Goal: Transaction & Acquisition: Book appointment/travel/reservation

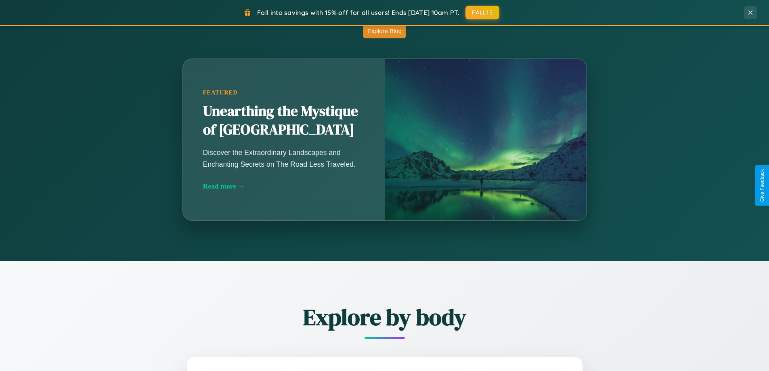
scroll to position [711, 0]
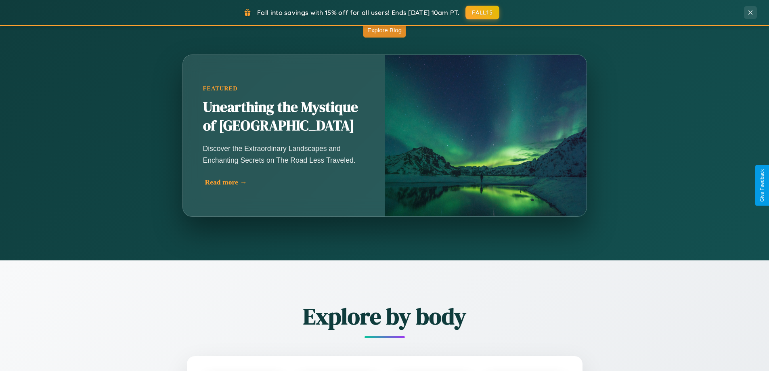
click at [284, 182] on div "Read more →" at bounding box center [285, 182] width 161 height 8
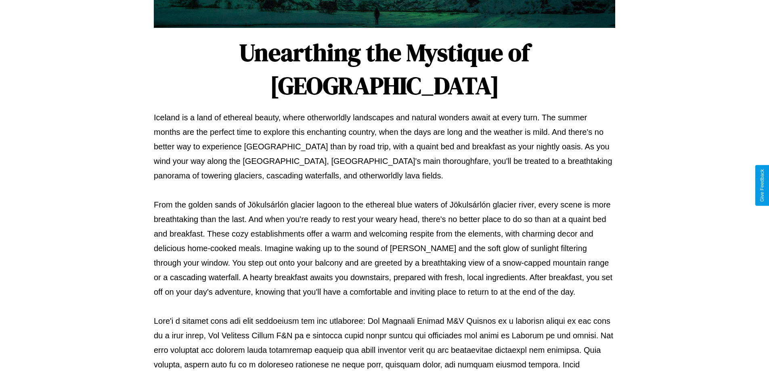
scroll to position [261, 0]
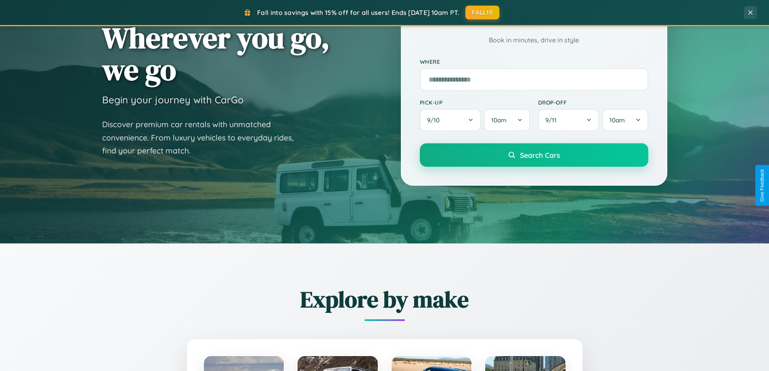
scroll to position [24, 0]
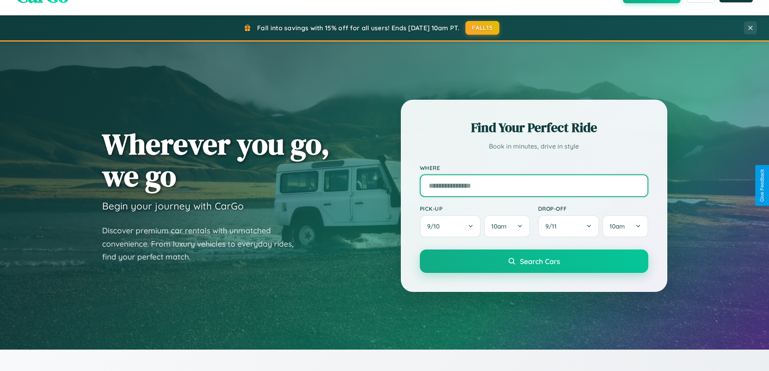
click at [533, 185] on input "text" at bounding box center [534, 185] width 228 height 23
type input "**********"
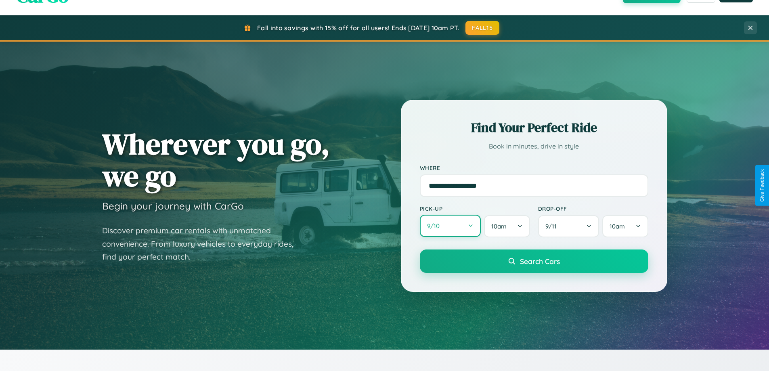
click at [450, 226] on button "9 / 10" at bounding box center [450, 226] width 61 height 22
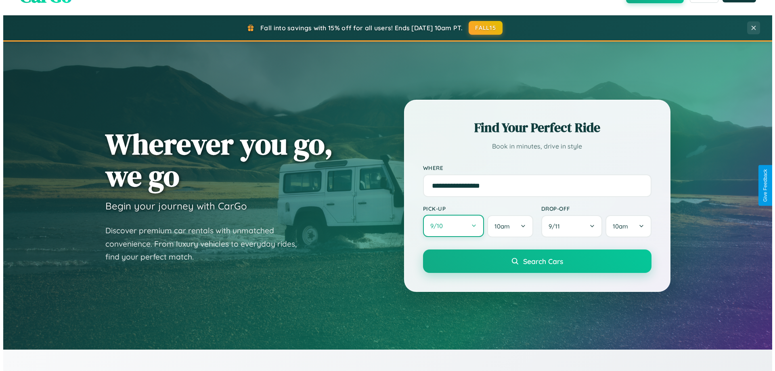
select select "*"
select select "****"
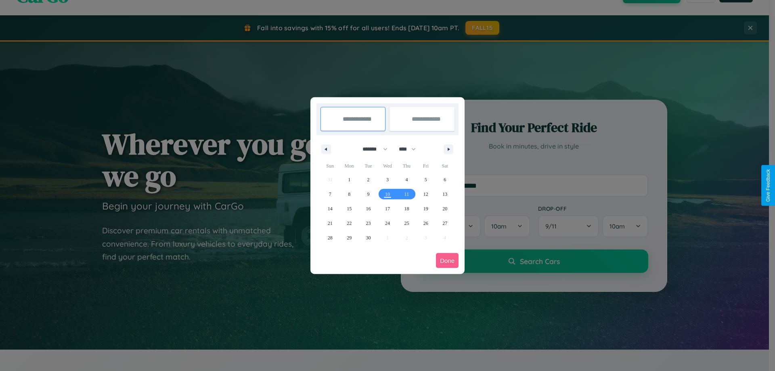
drag, startPoint x: 371, startPoint y: 149, endPoint x: 387, endPoint y: 162, distance: 20.7
click at [371, 149] on select "******* ******** ***** ***** *** **** **** ****** ********* ******* ******** **…" at bounding box center [373, 148] width 34 height 13
select select "*"
drag, startPoint x: 411, startPoint y: 149, endPoint x: 387, endPoint y: 162, distance: 26.7
click at [411, 149] on select "**** **** **** **** **** **** **** **** **** **** **** **** **** **** **** ****…" at bounding box center [407, 148] width 24 height 13
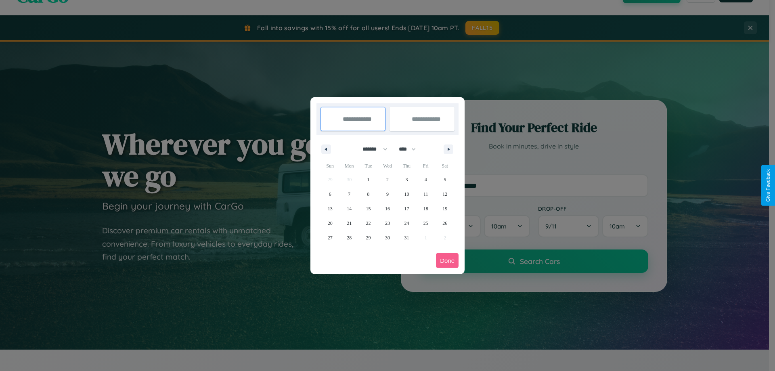
select select "****"
click at [425, 179] on span "3" at bounding box center [426, 179] width 2 height 15
type input "**********"
click at [330, 208] on span "12" at bounding box center [330, 208] width 5 height 15
type input "**********"
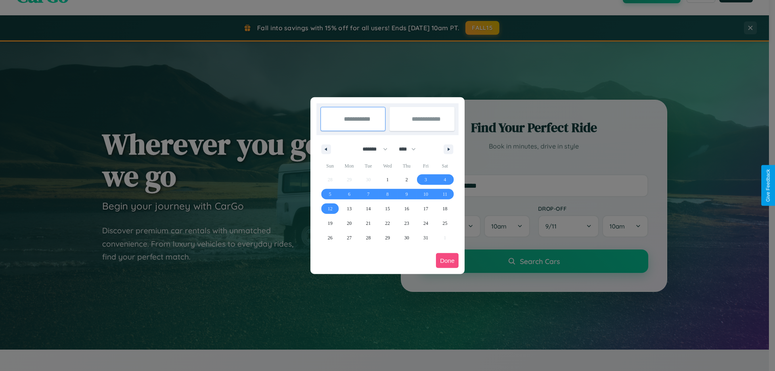
click at [447, 260] on button "Done" at bounding box center [447, 260] width 23 height 15
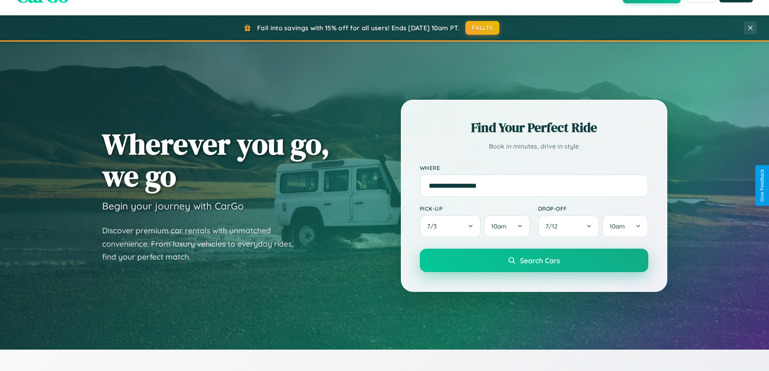
click at [533, 260] on span "Search Cars" at bounding box center [540, 260] width 40 height 9
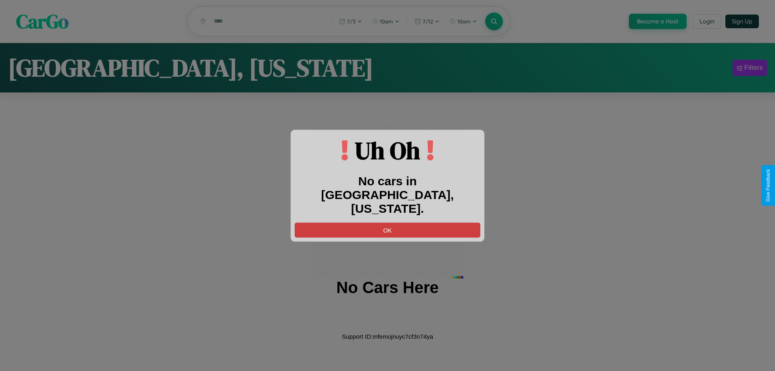
click at [387, 222] on button "OK" at bounding box center [388, 229] width 186 height 15
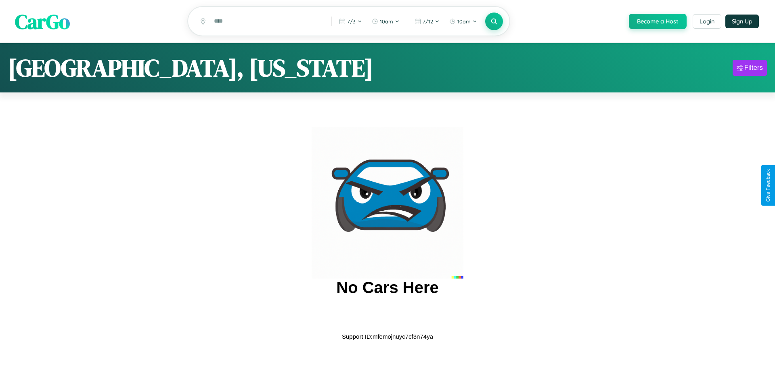
click at [42, 22] on span "CarGo" at bounding box center [42, 21] width 55 height 28
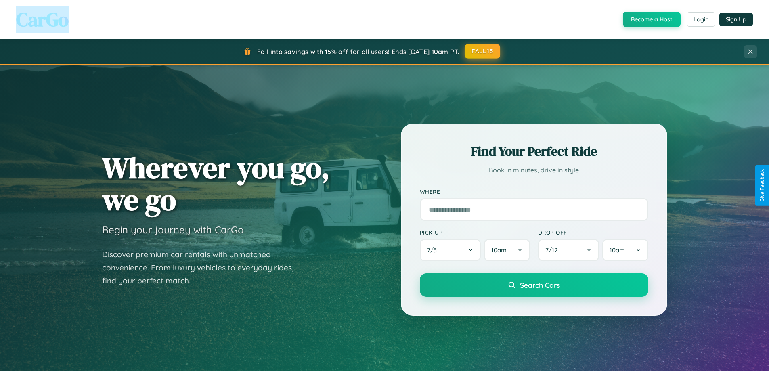
click at [483, 51] on button "FALL15" at bounding box center [482, 51] width 36 height 15
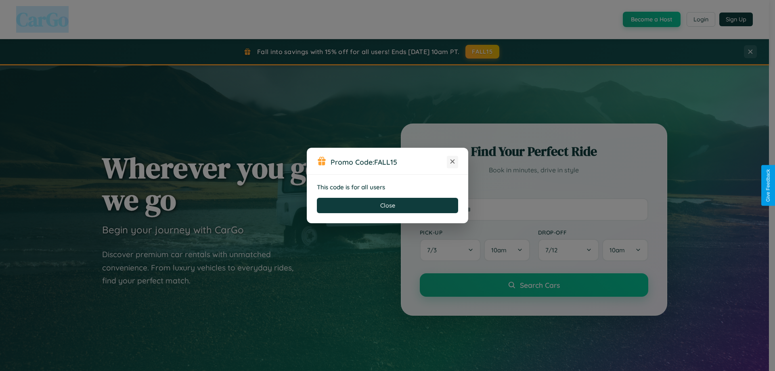
click at [452, 162] on icon at bounding box center [452, 161] width 8 height 8
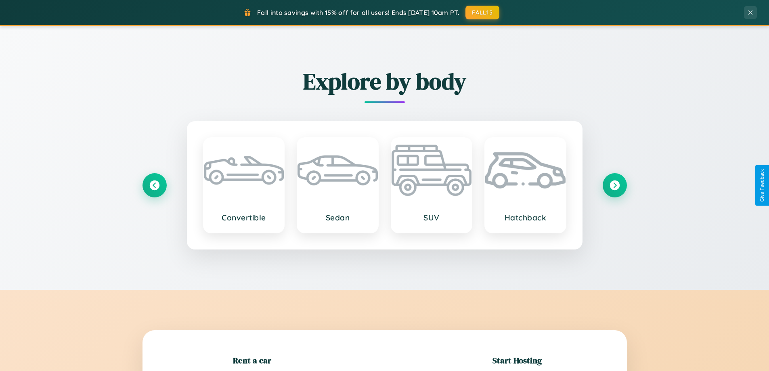
scroll to position [174, 0]
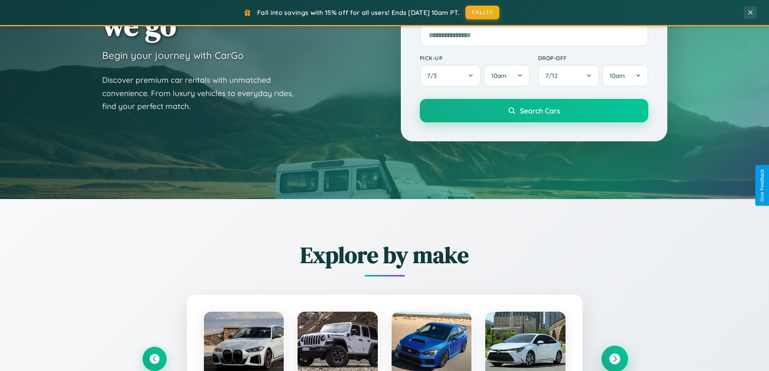
click at [614, 359] on icon at bounding box center [614, 358] width 11 height 11
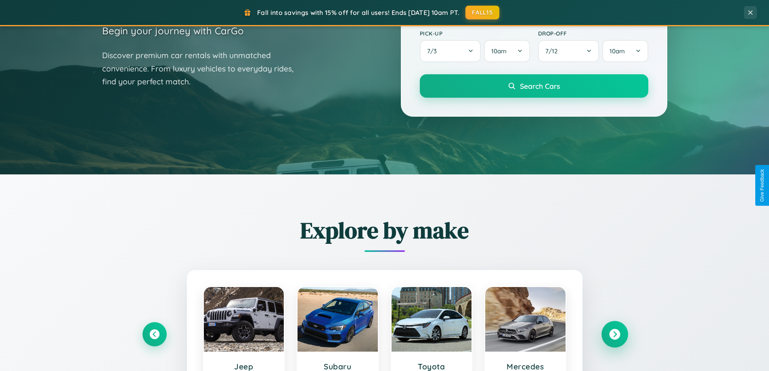
scroll to position [1553, 0]
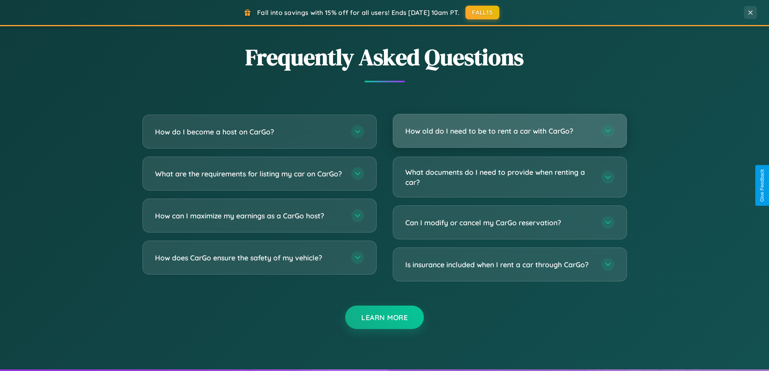
click at [509, 131] on h3 "How old do I need to be to rent a car with CarGo?" at bounding box center [499, 131] width 188 height 10
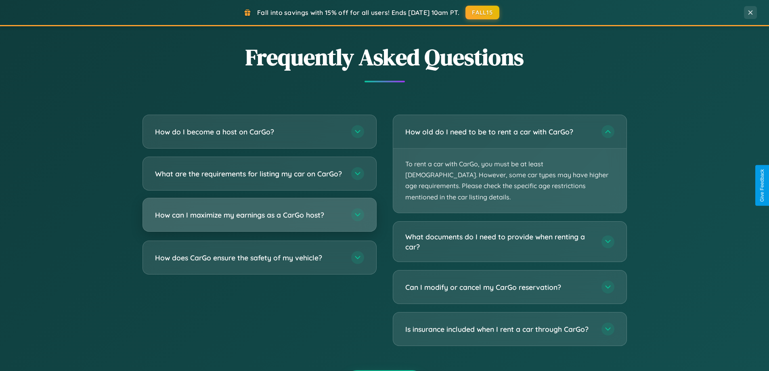
click at [259, 220] on h3 "How can I maximize my earnings as a CarGo host?" at bounding box center [249, 215] width 188 height 10
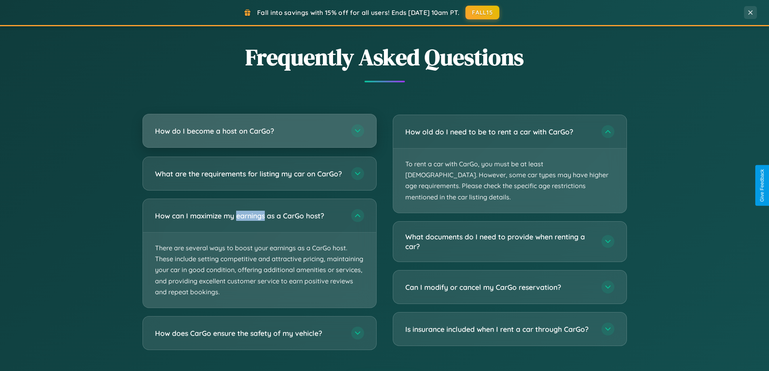
click at [259, 132] on h3 "How do I become a host on CarGo?" at bounding box center [249, 131] width 188 height 10
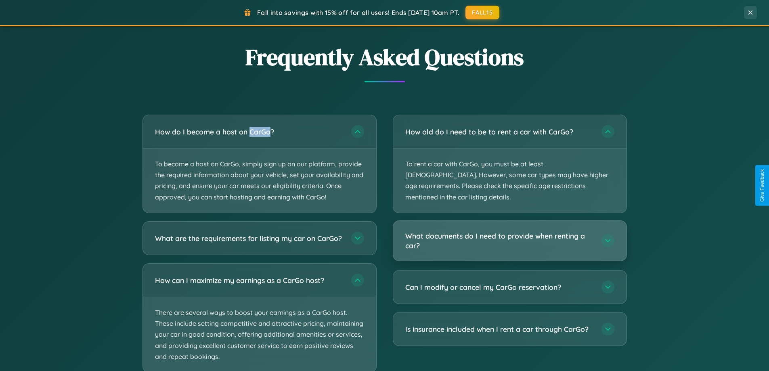
click at [509, 231] on h3 "What documents do I need to provide when renting a car?" at bounding box center [499, 241] width 188 height 20
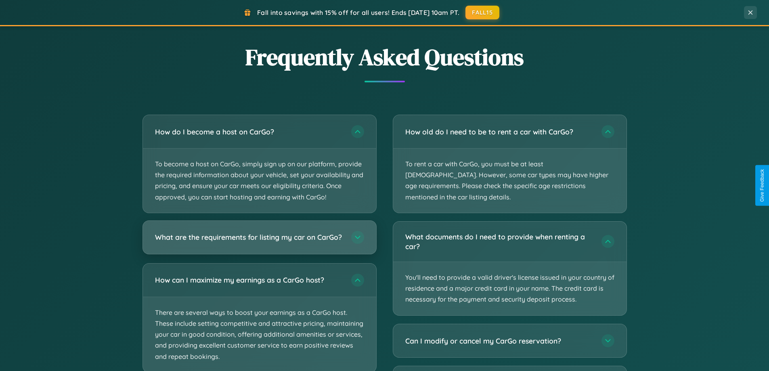
click at [259, 241] on h3 "What are the requirements for listing my car on CarGo?" at bounding box center [249, 237] width 188 height 10
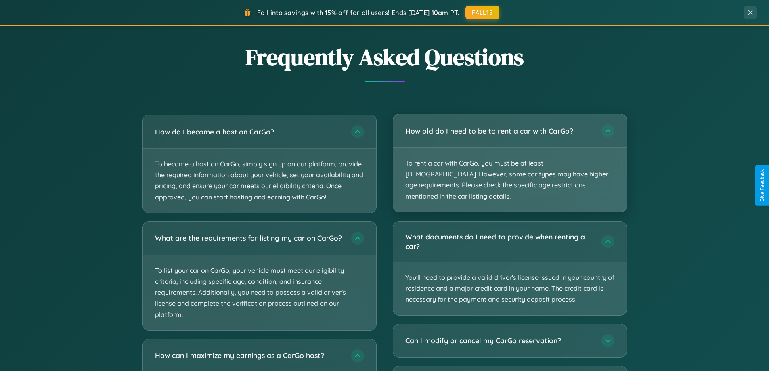
click at [509, 158] on p "To rent a car with CarGo, you must be at least [DEMOGRAPHIC_DATA]. However, som…" at bounding box center [509, 180] width 233 height 64
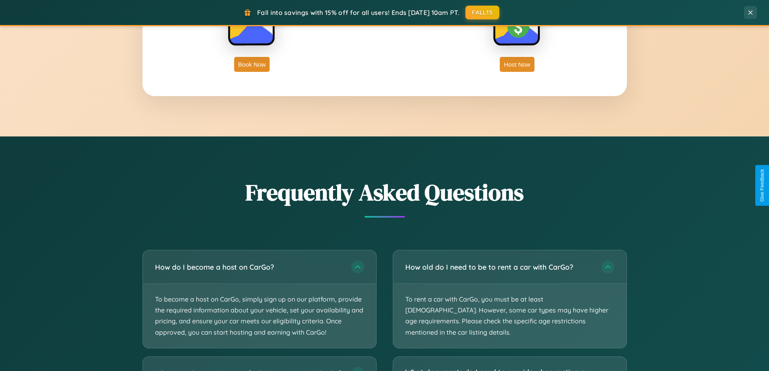
scroll to position [1297, 0]
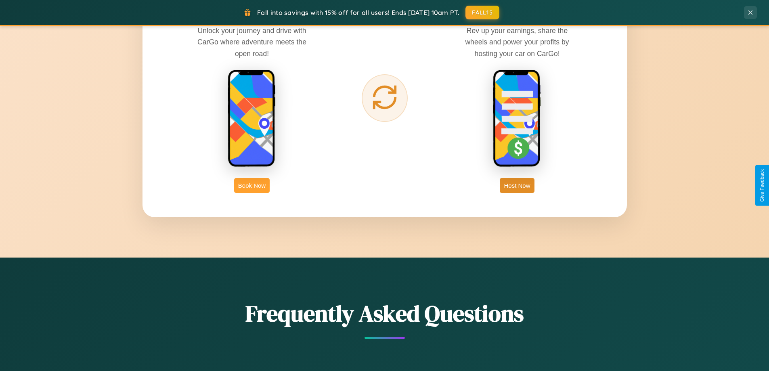
click at [252, 185] on button "Book Now" at bounding box center [252, 185] width 36 height 15
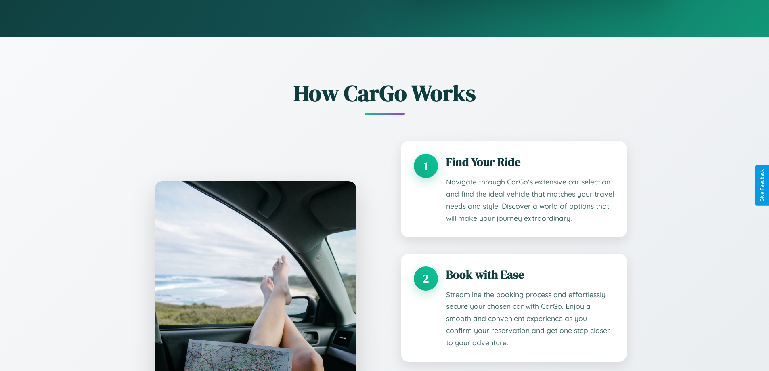
scroll to position [673, 0]
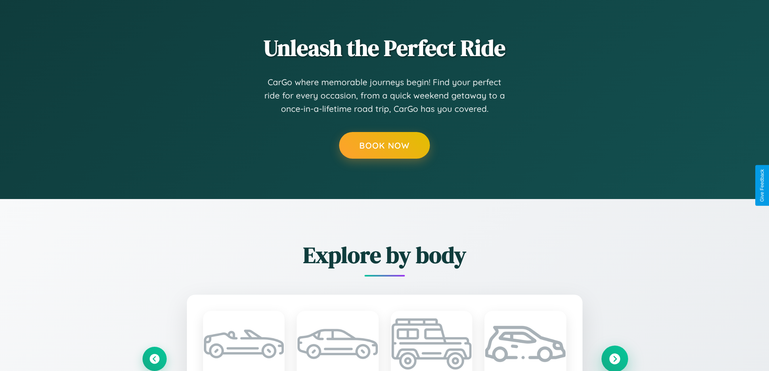
click at [614, 358] on icon at bounding box center [614, 358] width 11 height 11
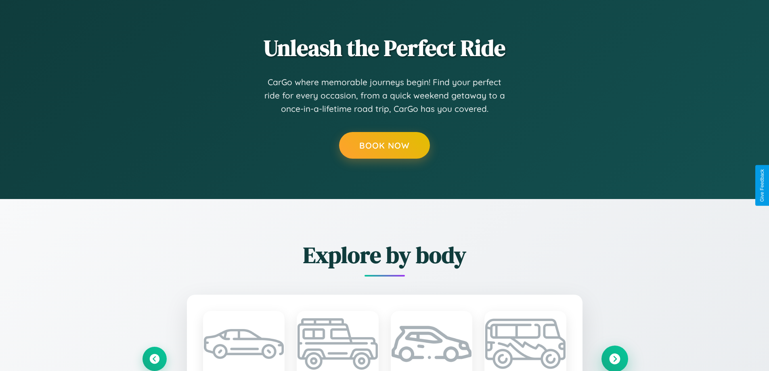
click at [614, 358] on icon at bounding box center [614, 358] width 11 height 11
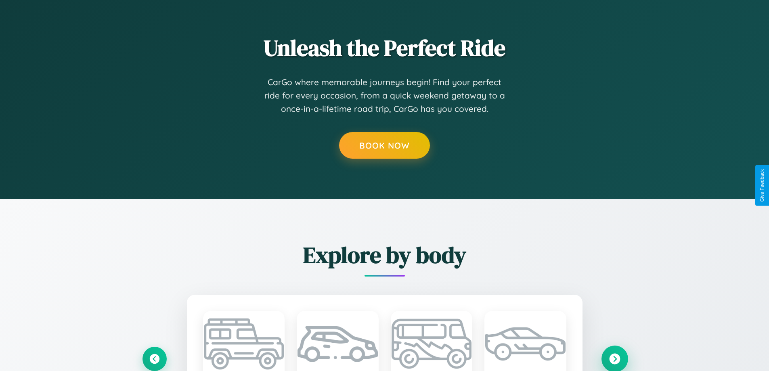
click at [614, 358] on icon at bounding box center [614, 358] width 11 height 11
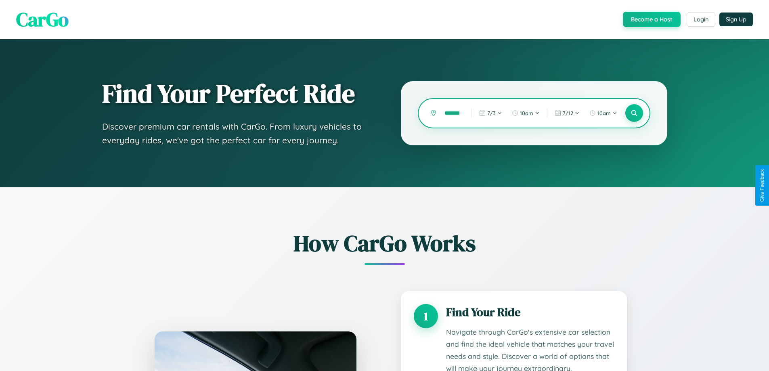
scroll to position [0, 3]
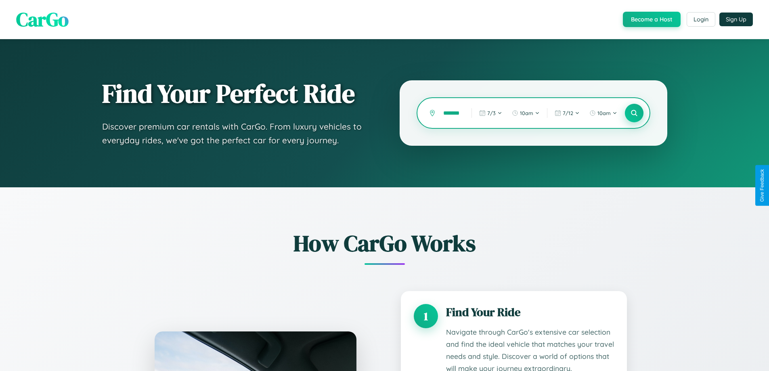
type input "*******"
click at [634, 113] on icon at bounding box center [634, 113] width 8 height 8
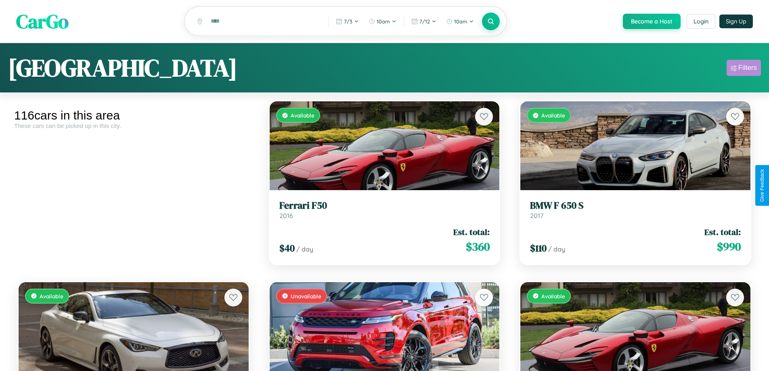
click at [743, 69] on div "Filters" at bounding box center [747, 68] width 19 height 8
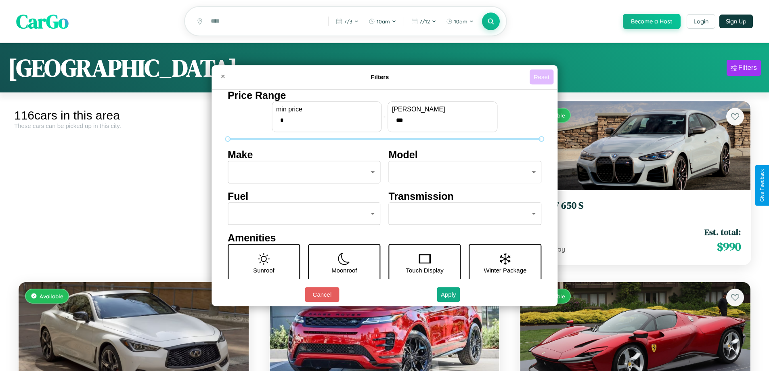
click at [542, 77] on button "Reset" at bounding box center [541, 76] width 24 height 15
